Goal: Task Accomplishment & Management: Use online tool/utility

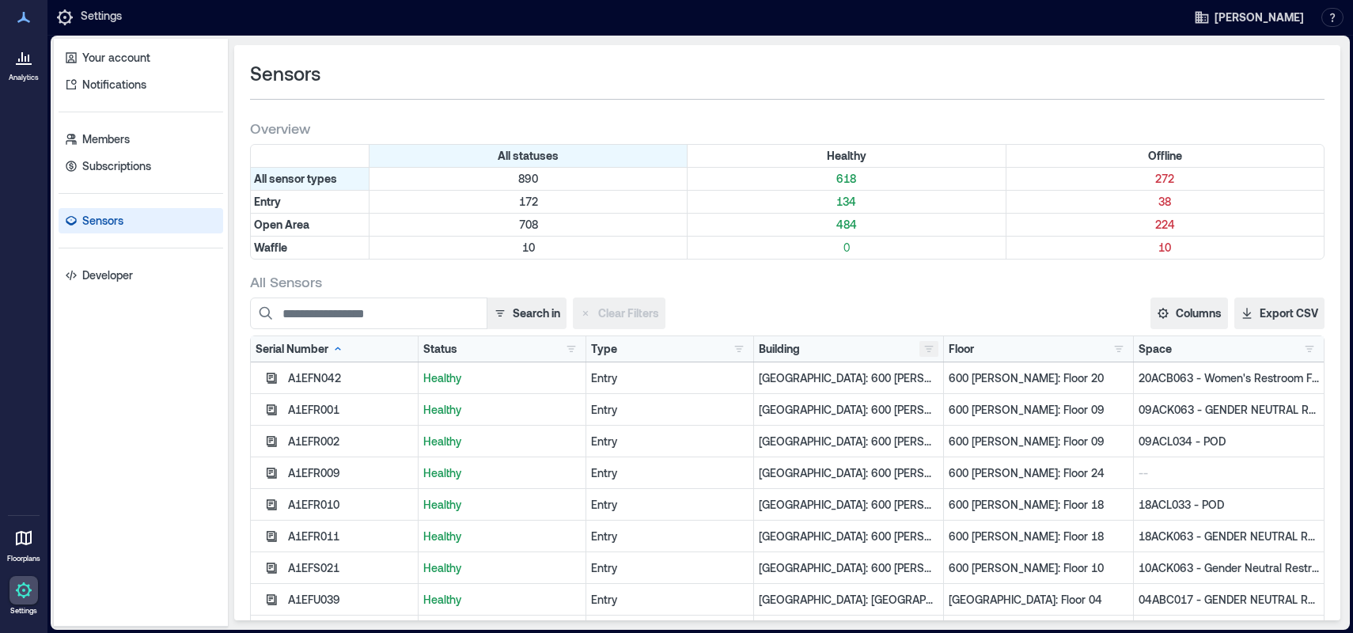
click at [919, 346] on button "button" at bounding box center [928, 349] width 19 height 16
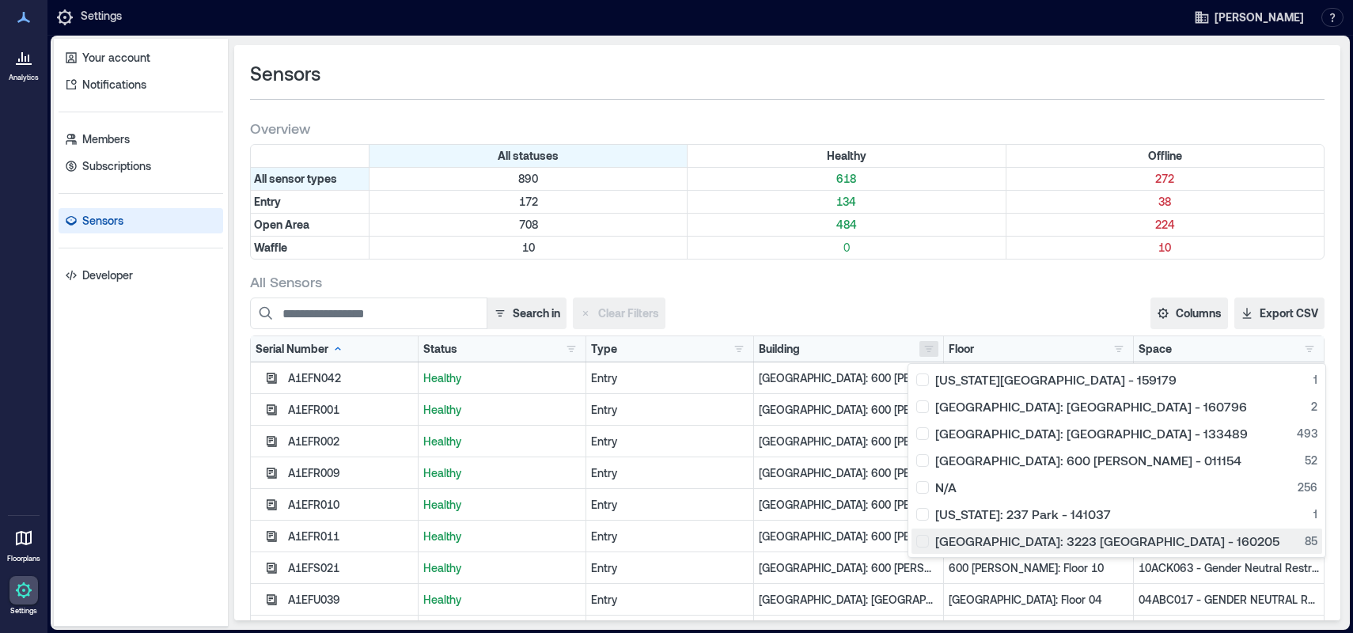
click at [926, 543] on div "Palo Alto: 3223 Hanover - 160205 85" at bounding box center [1116, 541] width 401 height 16
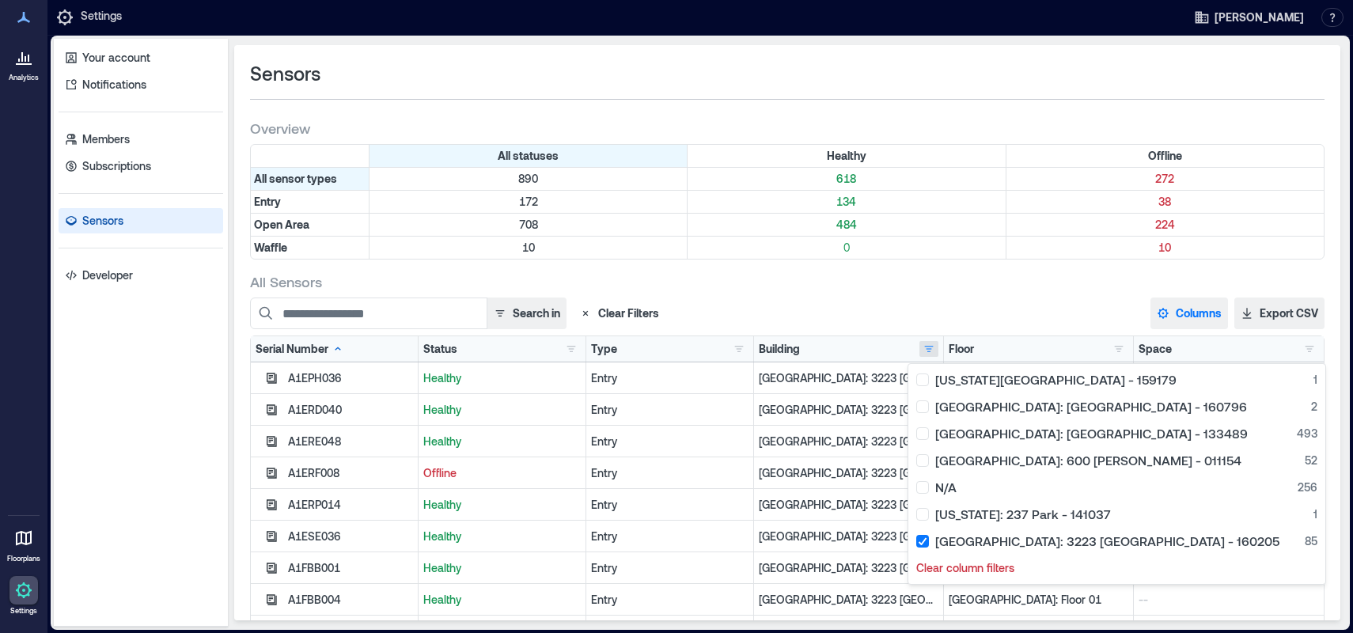
click at [1170, 297] on button "Columns" at bounding box center [1189, 313] width 78 height 32
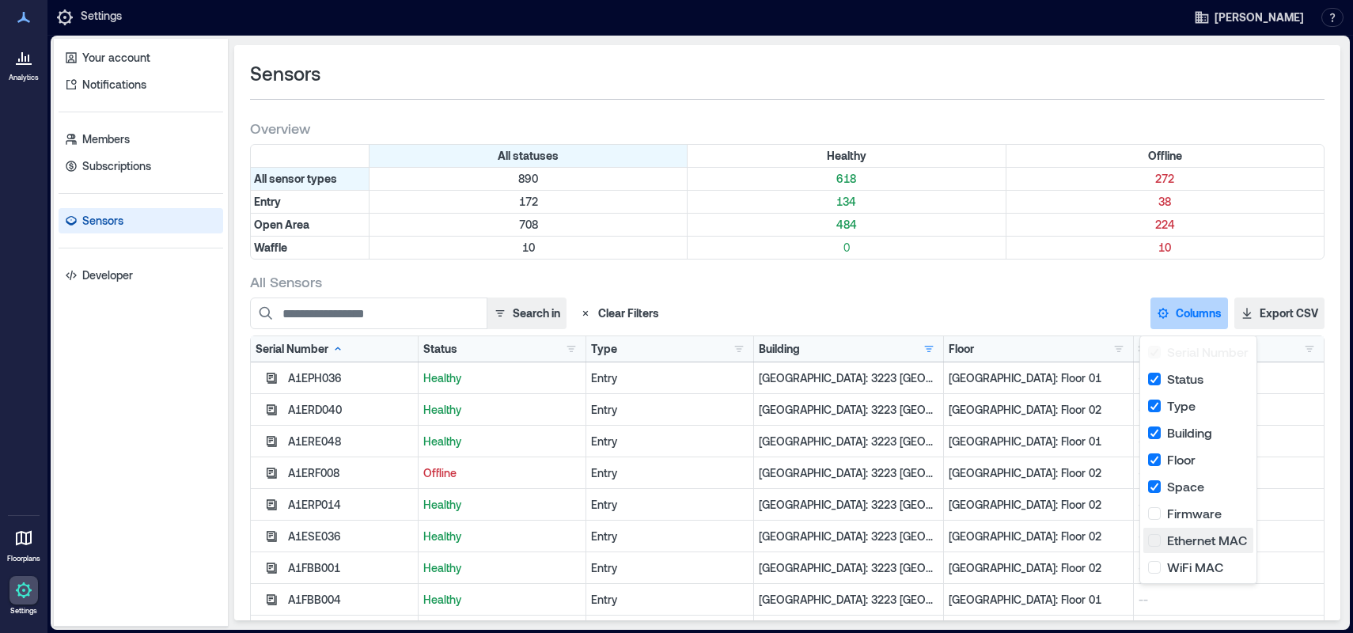
click at [1170, 540] on button "Ethernet MAC" at bounding box center [1198, 540] width 110 height 25
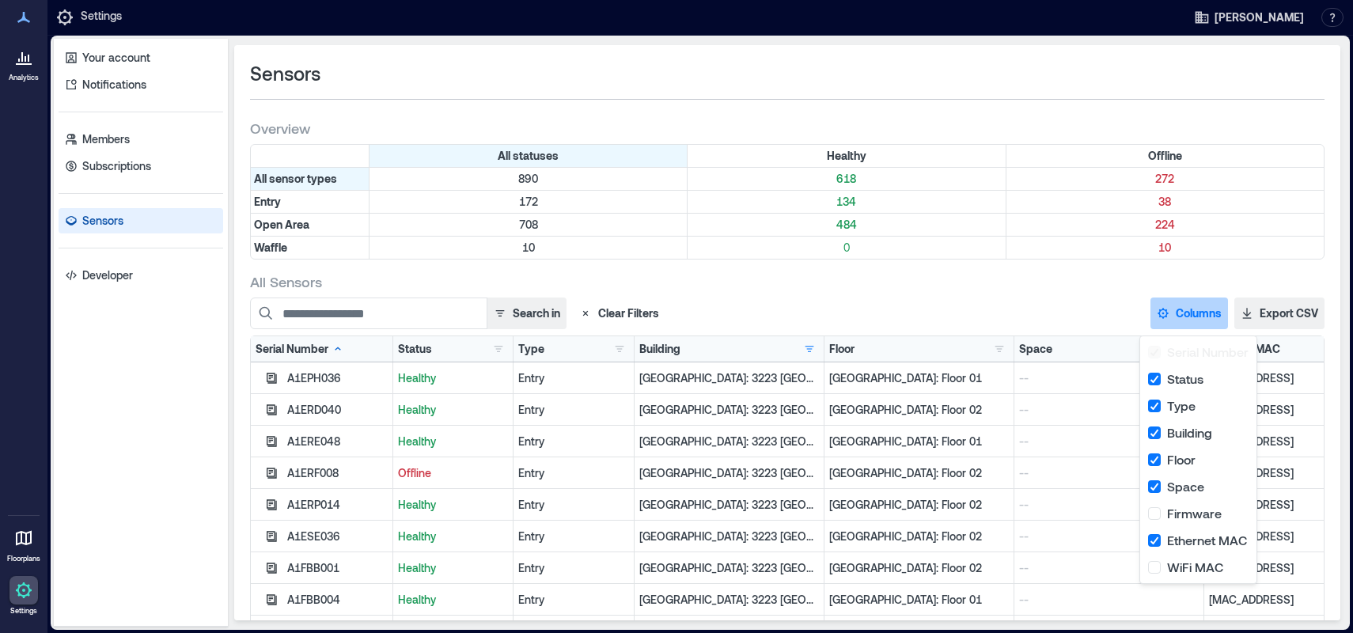
click at [1014, 337] on div "Space GENDER NEUTRAL RESTROOM 1 MEN'S RESTROOM 1 N/A 82 WOMEN'S RESTROOM 1" at bounding box center [1109, 348] width 190 height 25
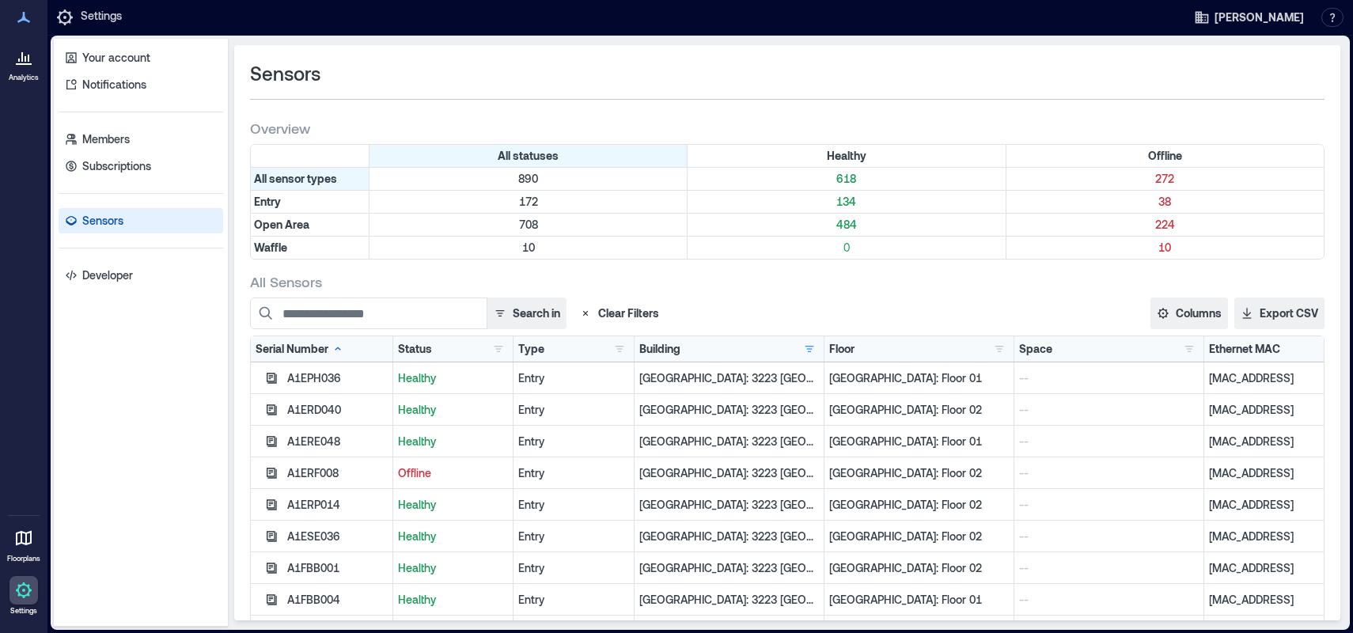
click at [415, 471] on p "Offline" at bounding box center [453, 473] width 110 height 16
copy p "Offline"
